Goal: Information Seeking & Learning: Learn about a topic

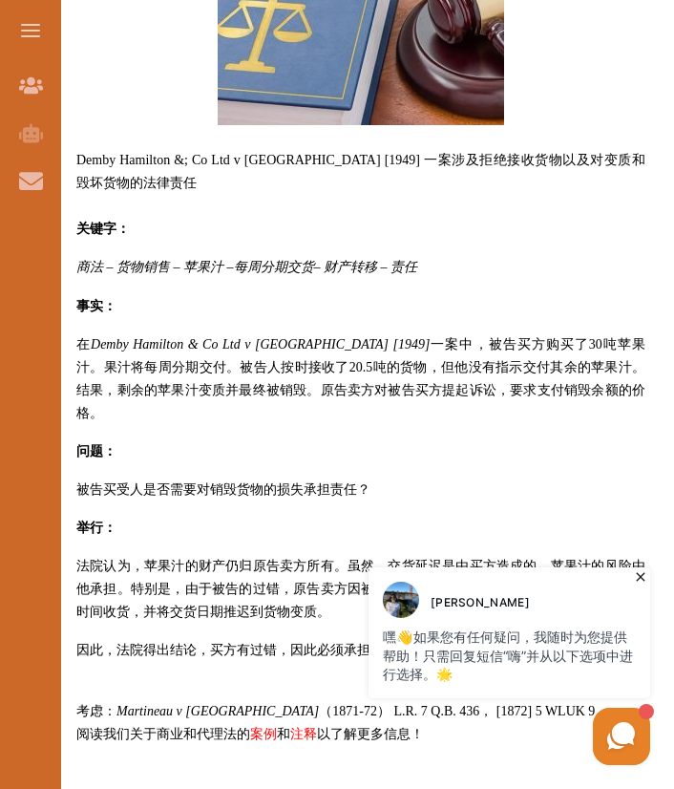
scroll to position [971, 0]
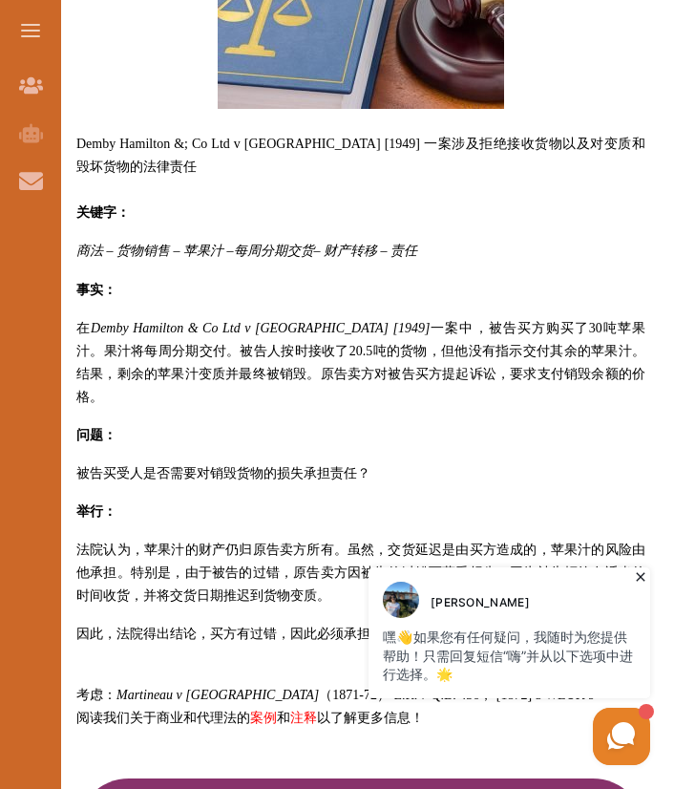
click at [640, 576] on icon at bounding box center [640, 577] width 9 height 9
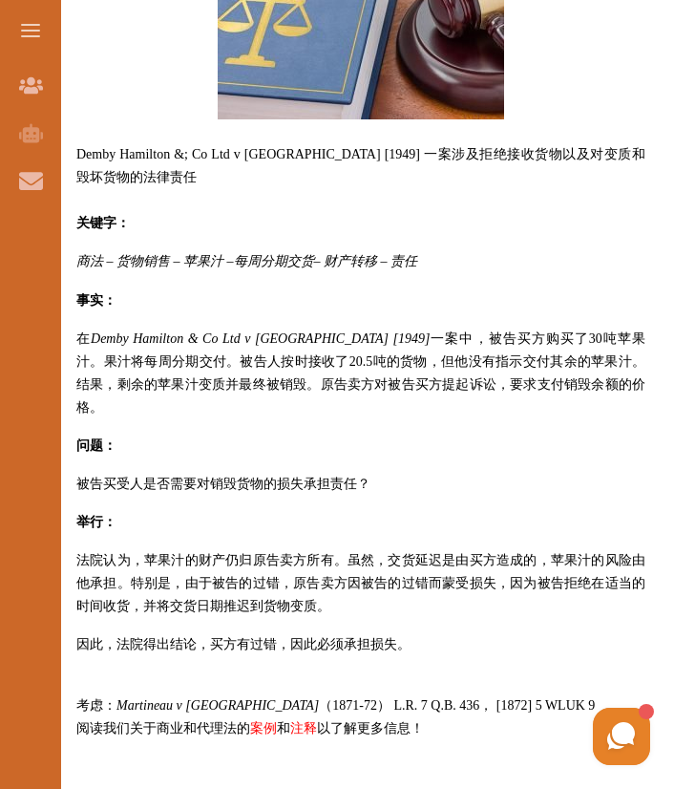
scroll to position [960, 0]
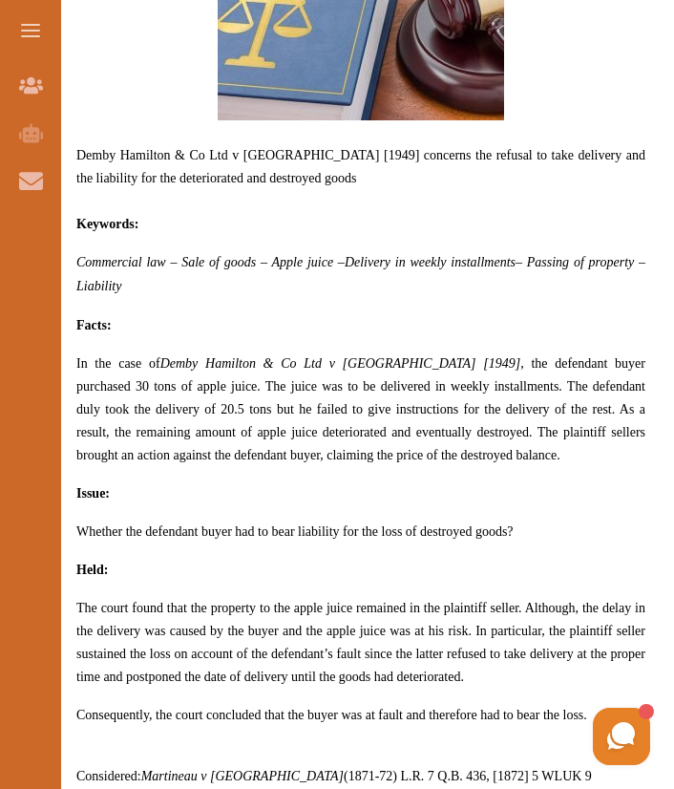
drag, startPoint x: 73, startPoint y: 324, endPoint x: 82, endPoint y: 321, distance: 10.0
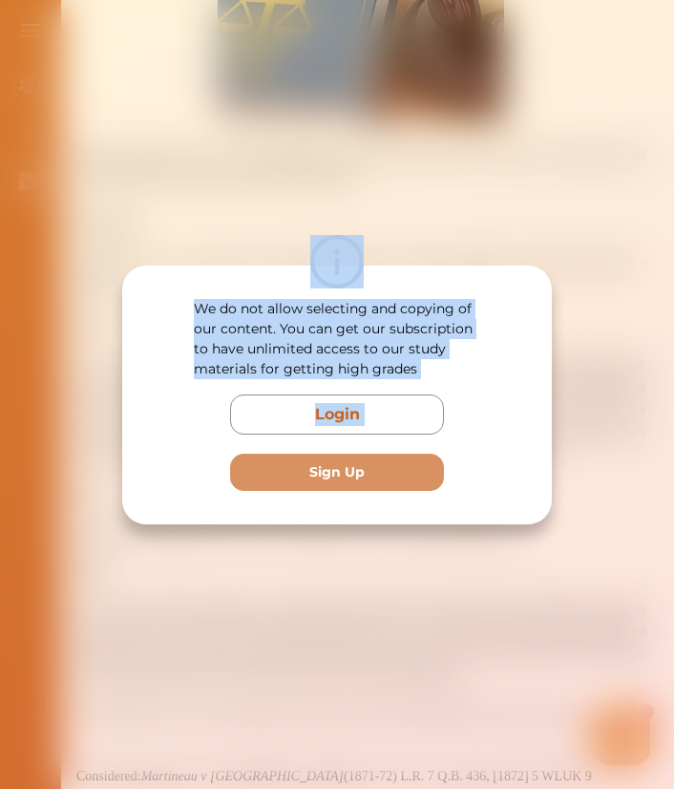
drag, startPoint x: 82, startPoint y: 321, endPoint x: 305, endPoint y: 442, distance: 253.5
click at [305, 442] on div "We do not allow selecting and copying of our content. You can get our subscript…" at bounding box center [337, 394] width 674 height 789
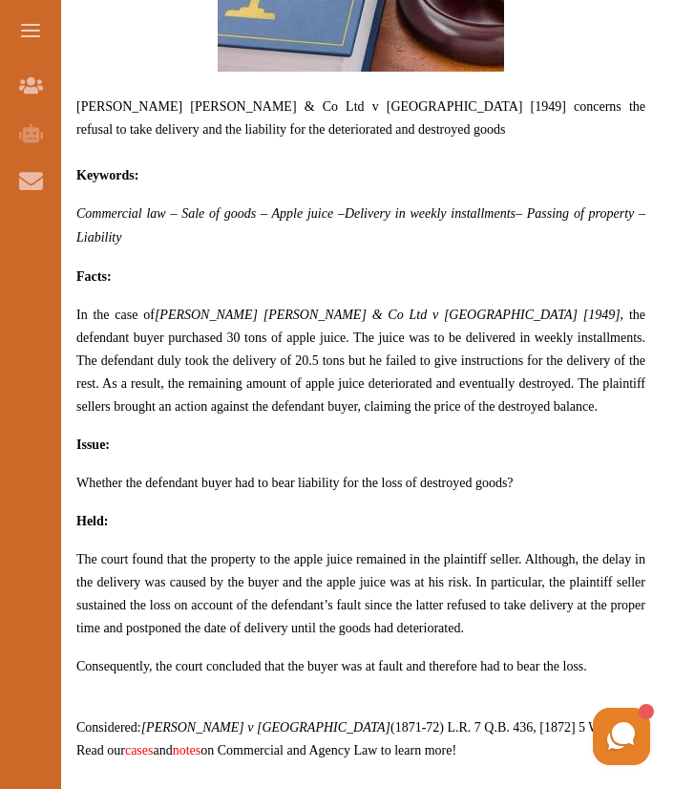
scroll to position [1159, 0]
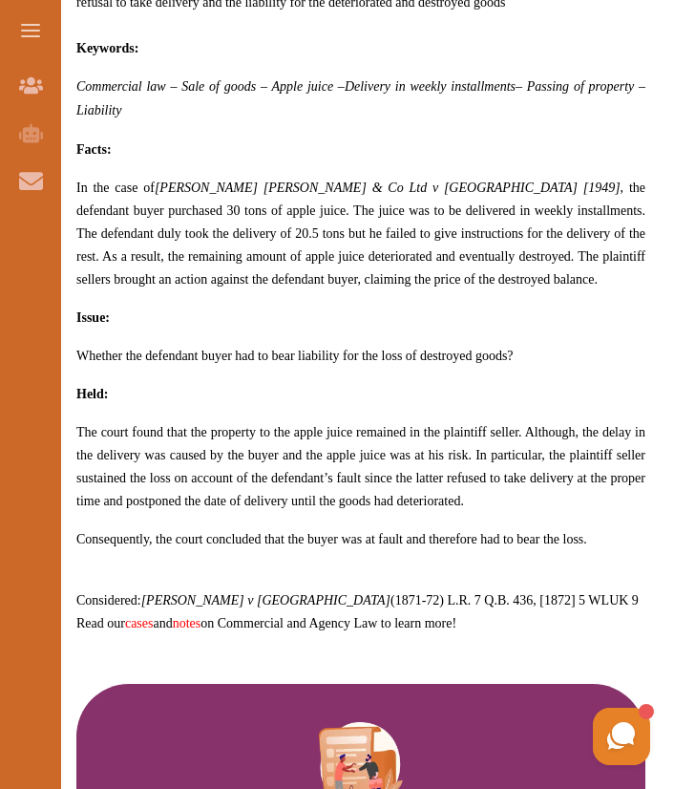
drag, startPoint x: 202, startPoint y: 276, endPoint x: 84, endPoint y: 176, distance: 154.5
click at [84, 176] on p "In the case of Demby Hamilton & Co Ltd v Barden [1949] , the defendant buyer pu…" at bounding box center [360, 233] width 569 height 115
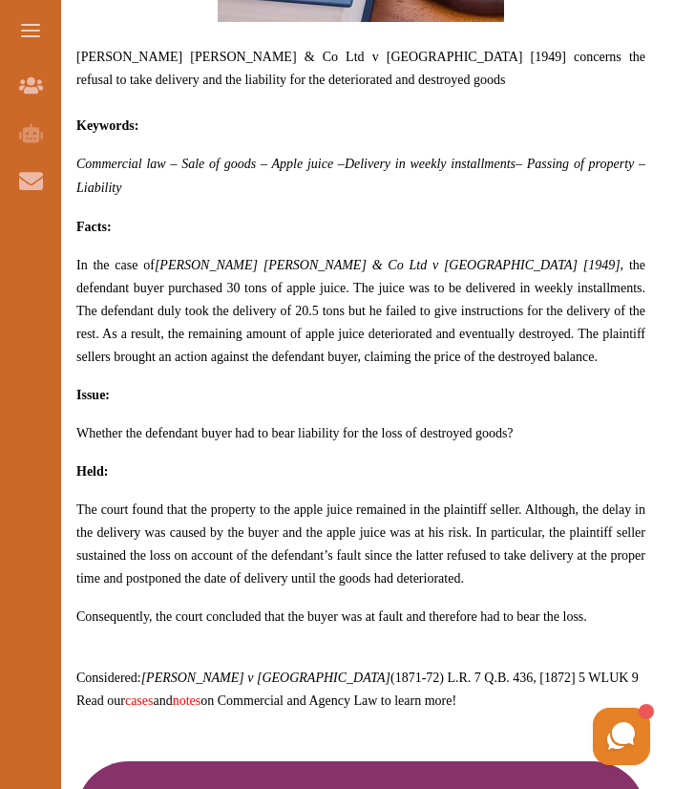
scroll to position [1083, 0]
